Goal: Information Seeking & Learning: Learn about a topic

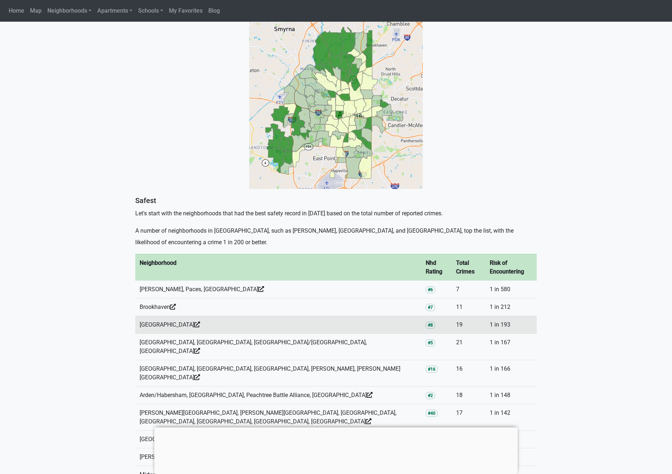
scroll to position [233, 0]
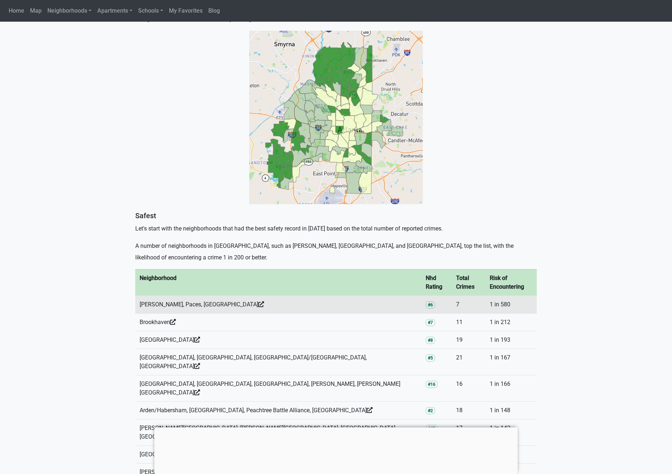
click at [212, 298] on td "Margaret Mitchell, Paces, Pleasant Hill" at bounding box center [278, 305] width 286 height 18
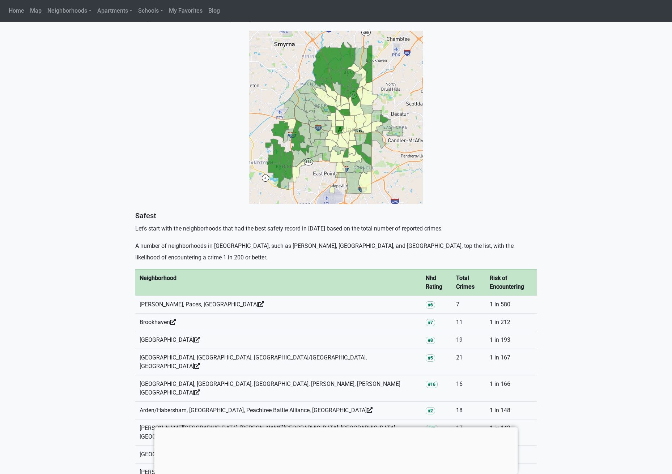
click at [380, 130] on img at bounding box center [336, 118] width 174 height 174
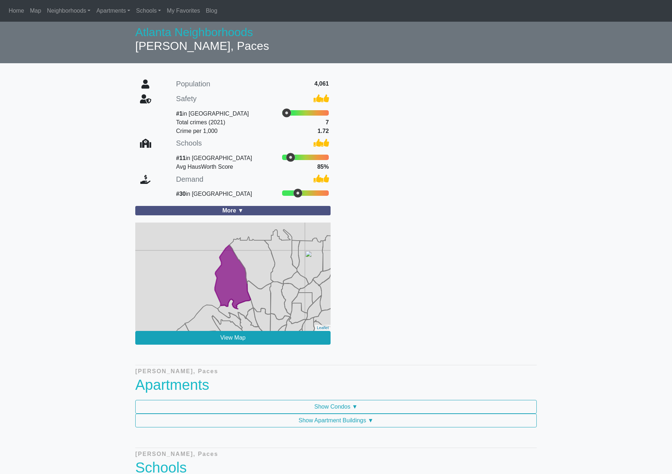
click at [256, 309] on icon at bounding box center [259, 298] width 24 height 34
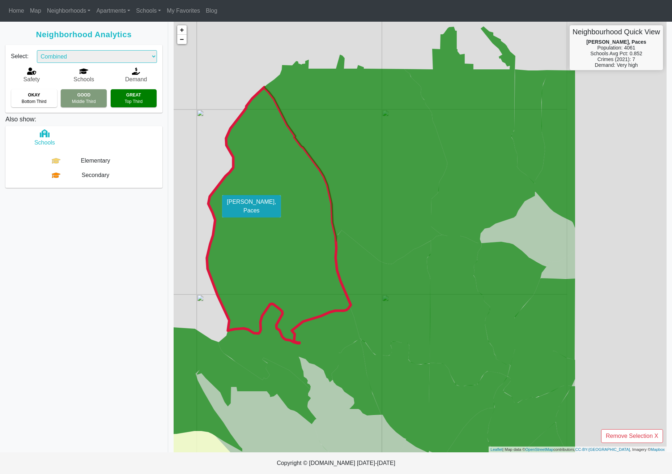
drag, startPoint x: 380, startPoint y: 242, endPoint x: 253, endPoint y: 225, distance: 128.8
click at [213, 222] on icon at bounding box center [278, 215] width 144 height 256
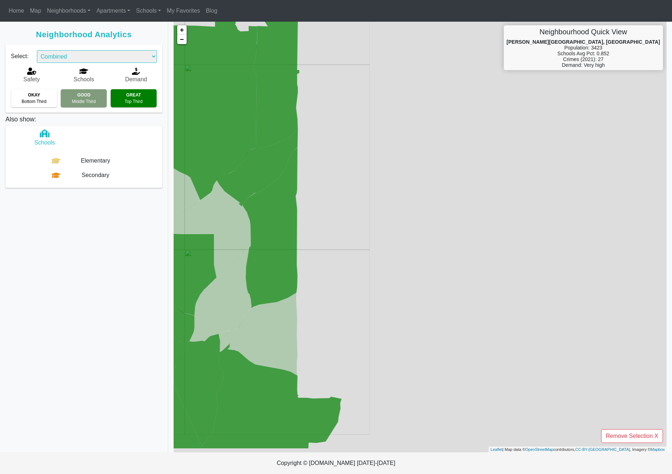
drag, startPoint x: 484, startPoint y: 249, endPoint x: 134, endPoint y: 201, distance: 352.9
click at [123, 201] on div "Neighborhood Analytics Select: Combined Schools Safety Demand Custom Safety Sch…" at bounding box center [336, 237] width 672 height 431
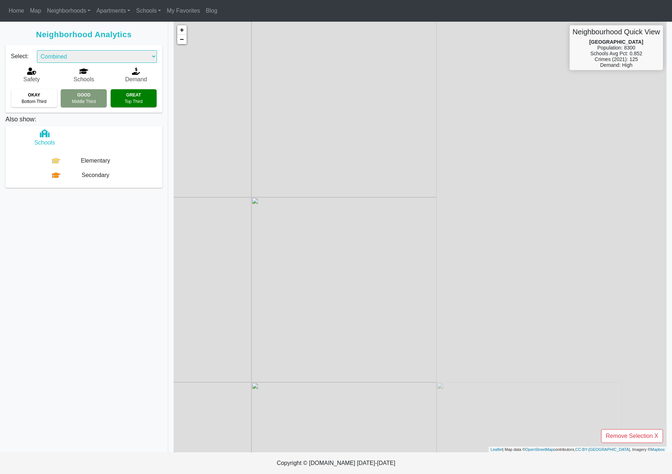
drag, startPoint x: 410, startPoint y: 233, endPoint x: 129, endPoint y: 178, distance: 285.8
click at [110, 181] on div "Neighborhood Analytics Select: Combined Schools Safety Demand Custom Safety Sch…" at bounding box center [336, 237] width 672 height 431
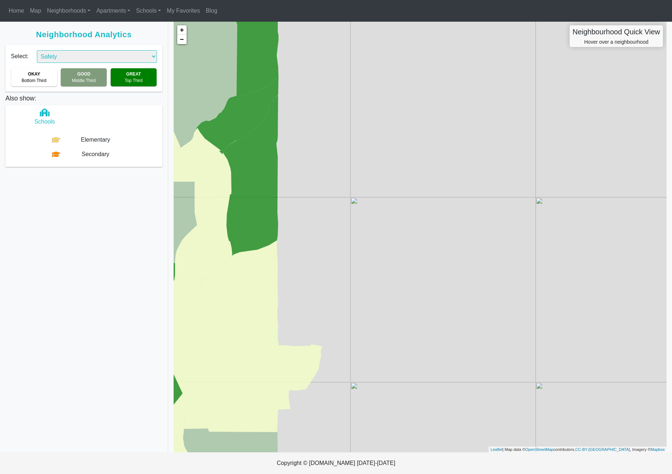
select select "2"
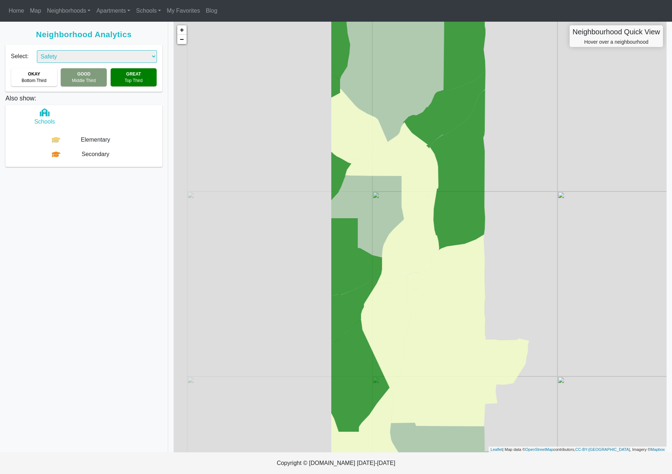
drag, startPoint x: 356, startPoint y: 159, endPoint x: 569, endPoint y: 153, distance: 213.4
click at [569, 153] on div "+ − Neighbourhood Quick View Hover over a neighbourhood Leaflet | Map data © Op…" at bounding box center [420, 237] width 493 height 431
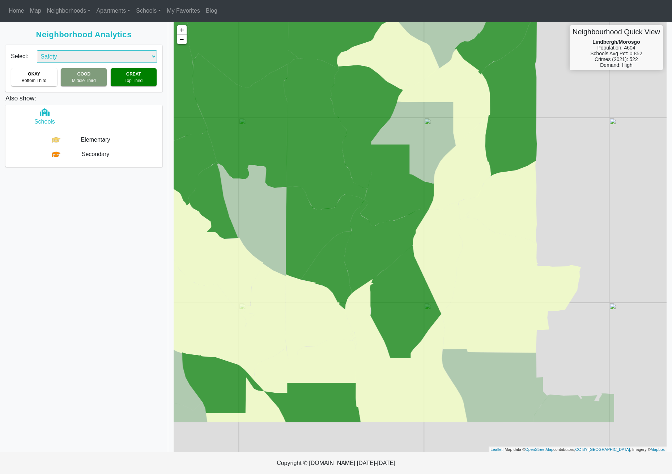
drag, startPoint x: 563, startPoint y: 180, endPoint x: 605, endPoint y: 108, distance: 83.0
click at [605, 107] on div "+ − Neighbourhood Quick View Lindbergh/Morosgo Population: 4604 Schools Avg Pct…" at bounding box center [420, 237] width 493 height 431
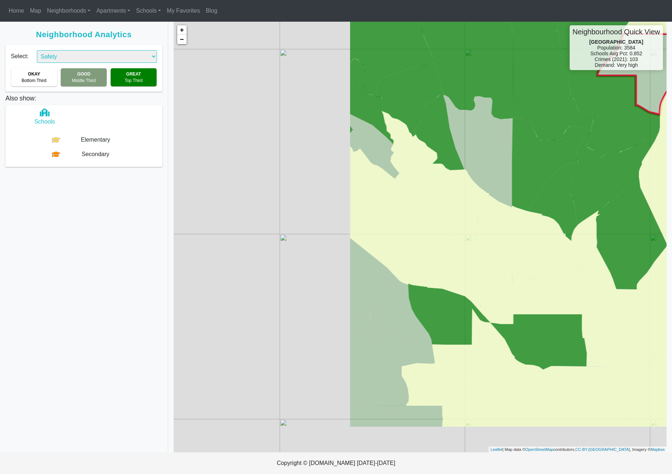
drag, startPoint x: 409, startPoint y: 170, endPoint x: 635, endPoint y: 100, distance: 237.2
click at [636, 100] on g at bounding box center [631, 150] width 563 height 554
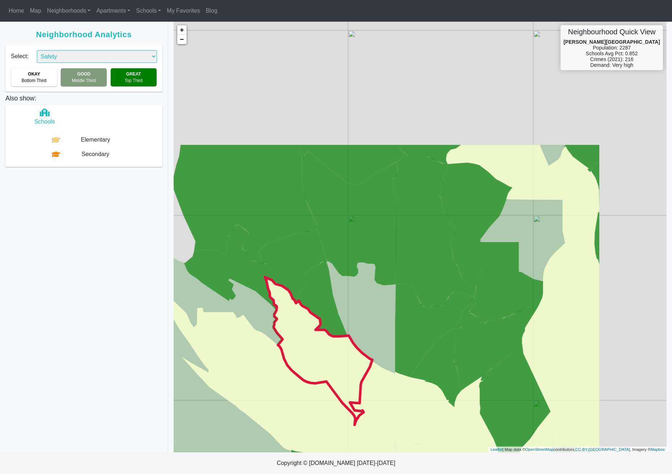
drag, startPoint x: 432, startPoint y: 161, endPoint x: 340, endPoint y: 328, distance: 190.3
click at [315, 327] on icon at bounding box center [318, 351] width 107 height 148
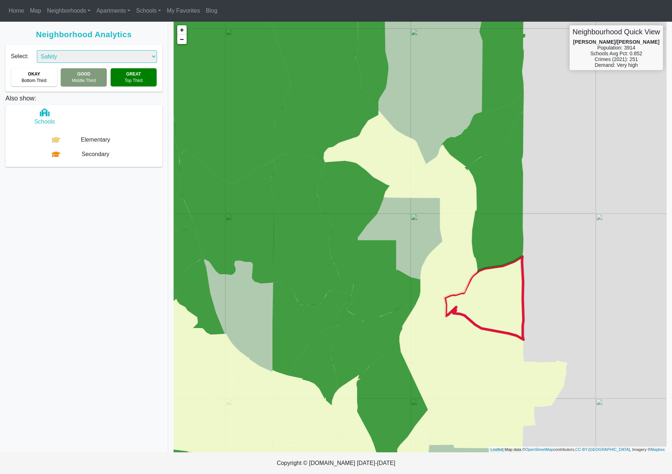
drag, startPoint x: 612, startPoint y: 273, endPoint x: 513, endPoint y: 271, distance: 99.1
click at [491, 272] on icon at bounding box center [483, 298] width 79 height 83
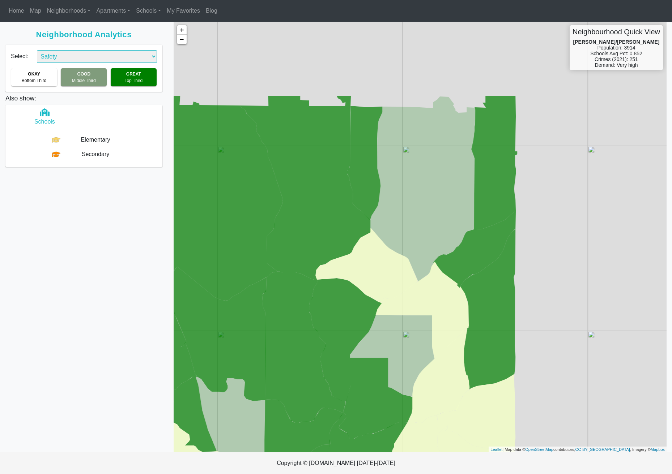
drag, startPoint x: 597, startPoint y: 222, endPoint x: 590, endPoint y: 343, distance: 121.3
click at [590, 343] on div "+ − Neighbourhood Quick View Lindridge/[PERSON_NAME] Population: 3914 Schools A…" at bounding box center [420, 237] width 493 height 431
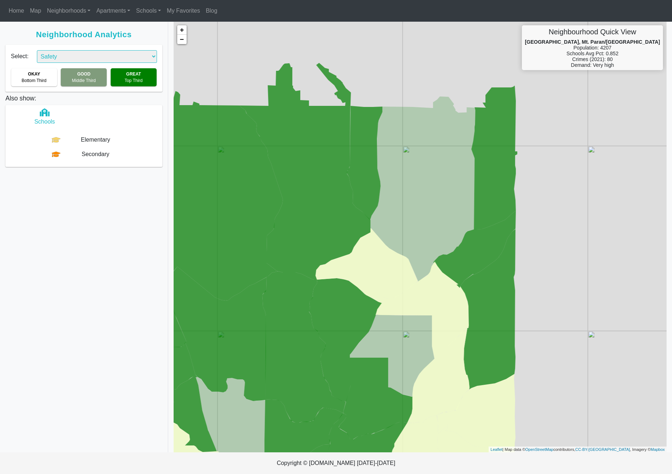
click at [129, 75] on b "GREAT" at bounding box center [133, 74] width 15 height 5
click at [77, 76] on div "GOOD Middle Third" at bounding box center [84, 77] width 46 height 18
click at [125, 76] on div "GREAT Top Third" at bounding box center [134, 77] width 46 height 18
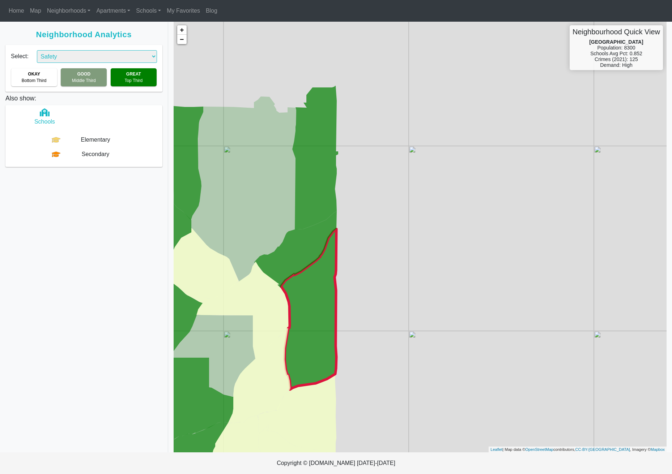
drag, startPoint x: 499, startPoint y: 159, endPoint x: 326, endPoint y: 260, distance: 200.7
click at [319, 262] on g at bounding box center [162, 279] width 435 height 433
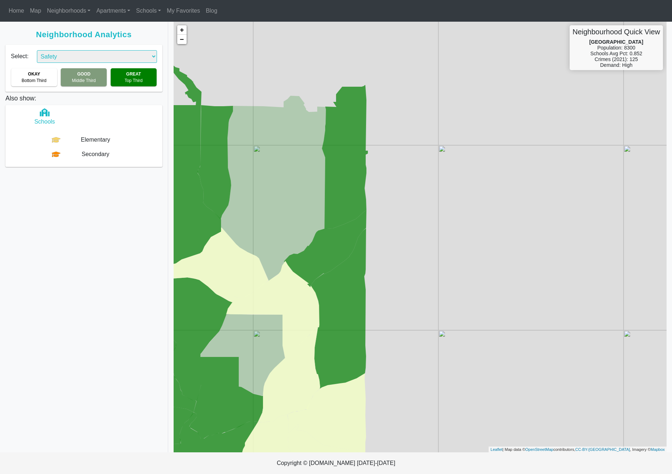
drag, startPoint x: 414, startPoint y: 199, endPoint x: 460, endPoint y: 373, distance: 180.2
click at [444, 370] on div "+ − Neighbourhood Quick View [GEOGRAPHIC_DATA] Population: 8300 Schools Avg Pct…" at bounding box center [420, 237] width 493 height 431
click at [182, 38] on link "−" at bounding box center [181, 39] width 9 height 9
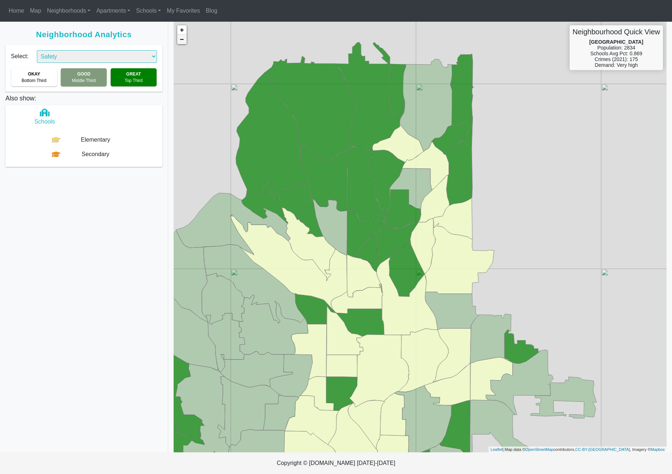
click at [182, 38] on link "−" at bounding box center [181, 39] width 9 height 9
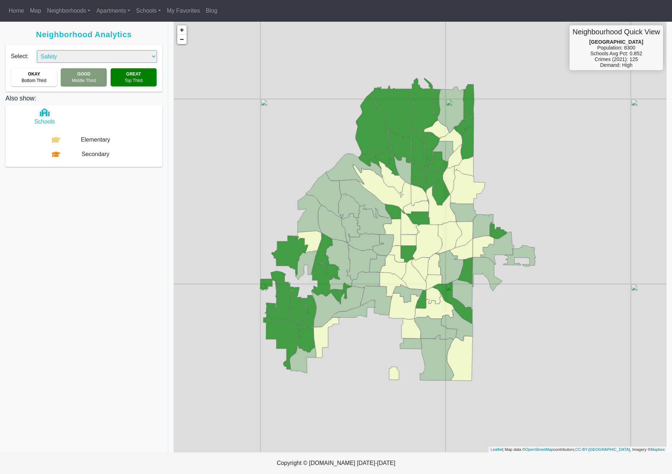
drag, startPoint x: 531, startPoint y: 151, endPoint x: 499, endPoint y: 148, distance: 31.6
click at [499, 148] on div "+ − Neighbourhood Quick View [GEOGRAPHIC_DATA] Population: 8300 Schools Avg Pct…" at bounding box center [420, 237] width 493 height 431
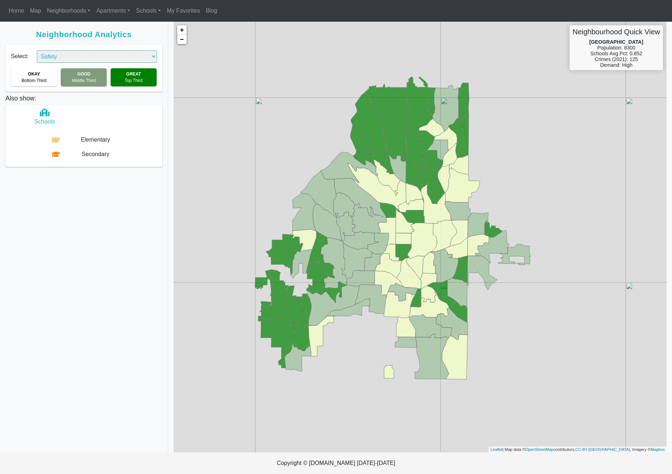
drag, startPoint x: 548, startPoint y: 152, endPoint x: 512, endPoint y: 148, distance: 36.4
click at [512, 148] on div "+ − Neighbourhood Quick View [GEOGRAPHIC_DATA] Population: 8300 Schools Avg Pct…" at bounding box center [420, 237] width 493 height 431
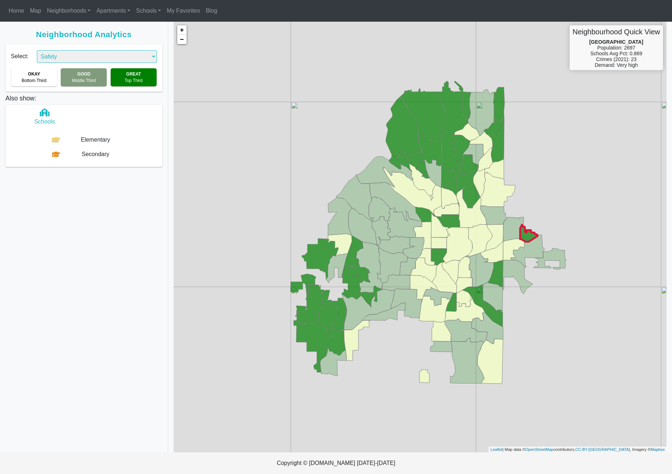
click at [526, 237] on icon at bounding box center [529, 233] width 18 height 17
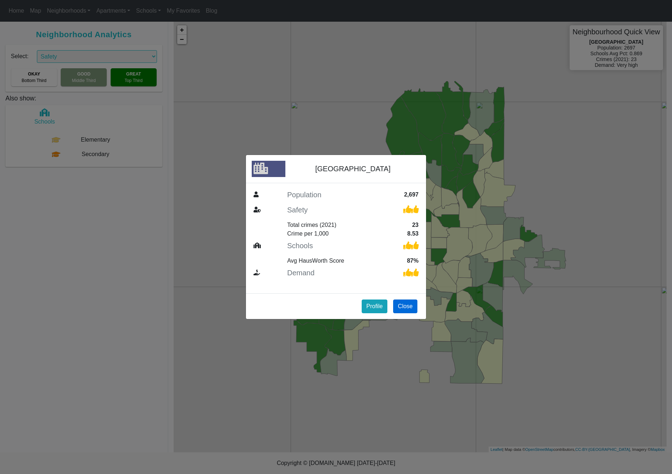
click at [402, 306] on button "Close" at bounding box center [405, 307] width 24 height 14
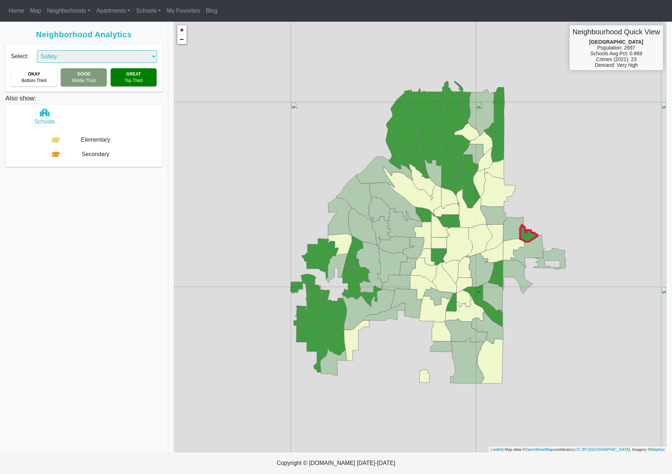
click at [528, 235] on icon at bounding box center [529, 233] width 18 height 17
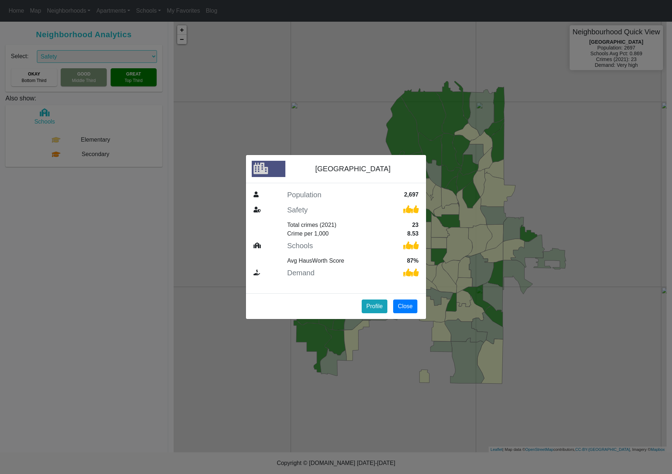
drag, startPoint x: 406, startPoint y: 305, endPoint x: 421, endPoint y: 303, distance: 15.3
click at [405, 305] on button "Close" at bounding box center [405, 307] width 24 height 14
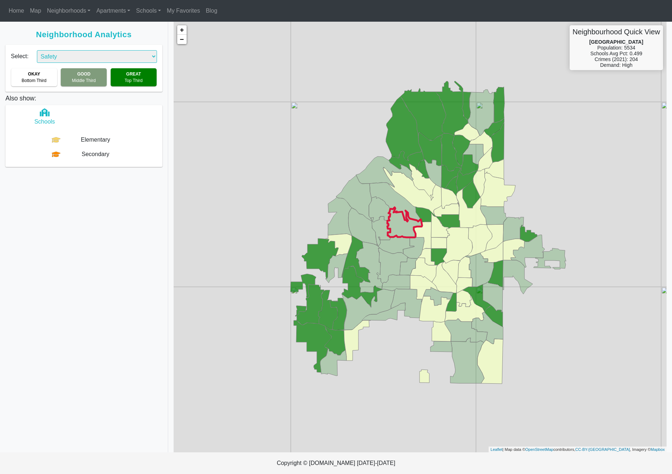
click at [394, 234] on icon at bounding box center [404, 223] width 35 height 30
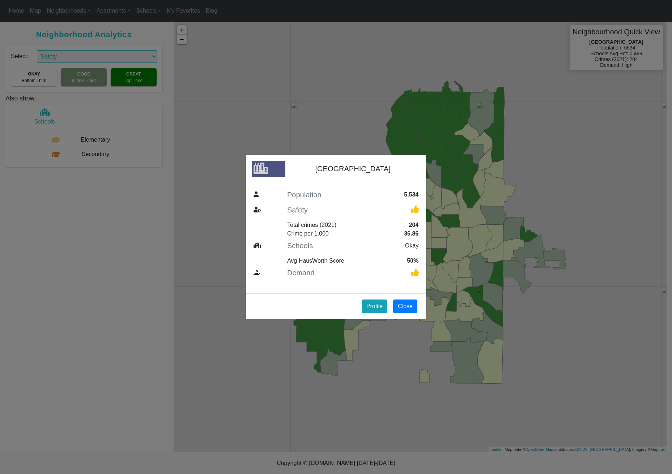
click at [400, 307] on button "Close" at bounding box center [405, 307] width 24 height 14
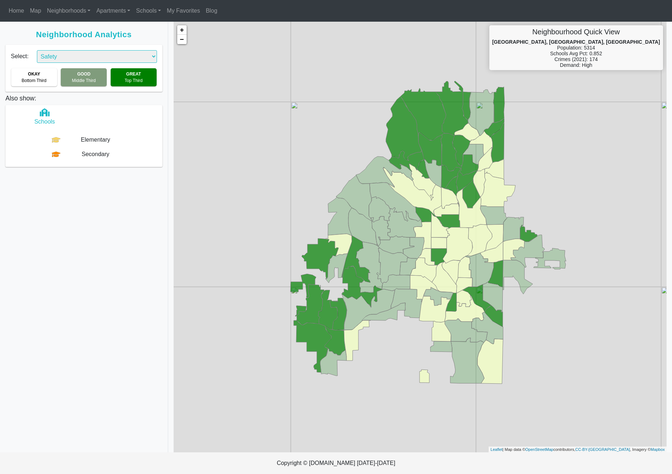
click at [42, 78] on span "Bottom Third" at bounding box center [34, 80] width 25 height 5
click at [360, 305] on icon at bounding box center [368, 309] width 53 height 41
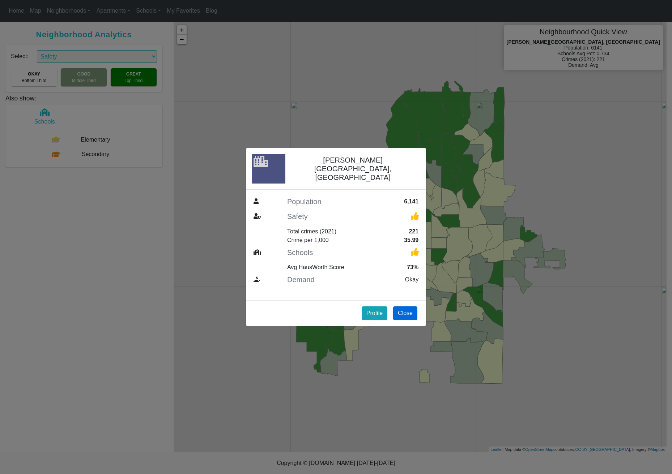
click at [394, 308] on button "Close" at bounding box center [405, 314] width 24 height 14
